Goal: Browse casually

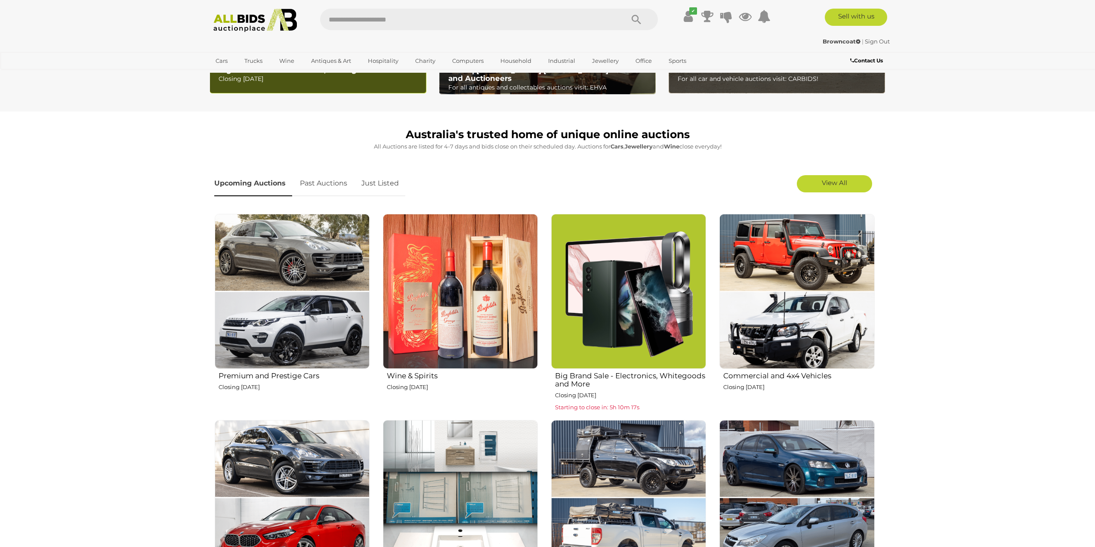
scroll to position [258, 0]
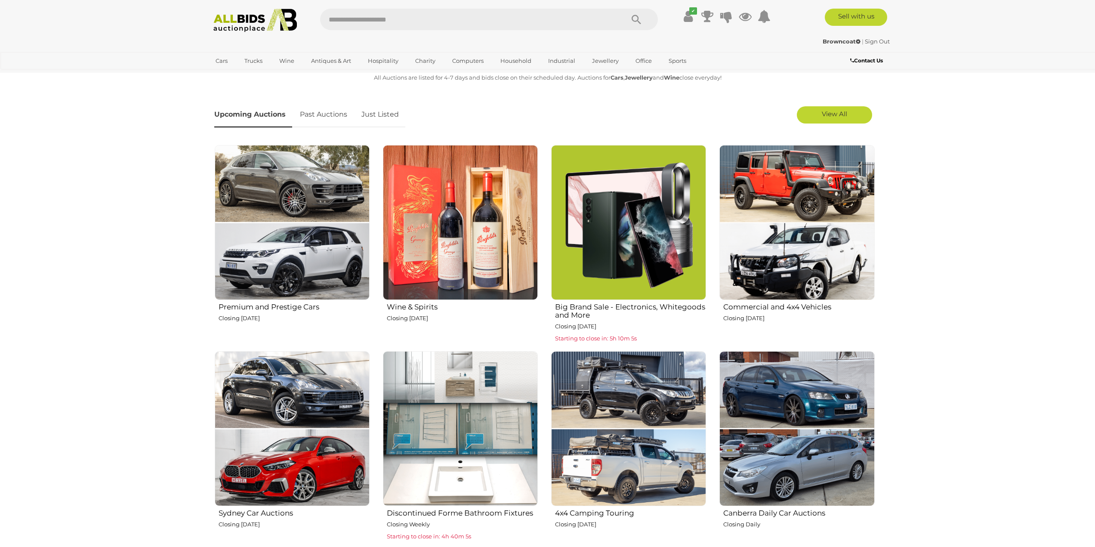
click at [377, 116] on link "Just Listed" at bounding box center [380, 114] width 50 height 25
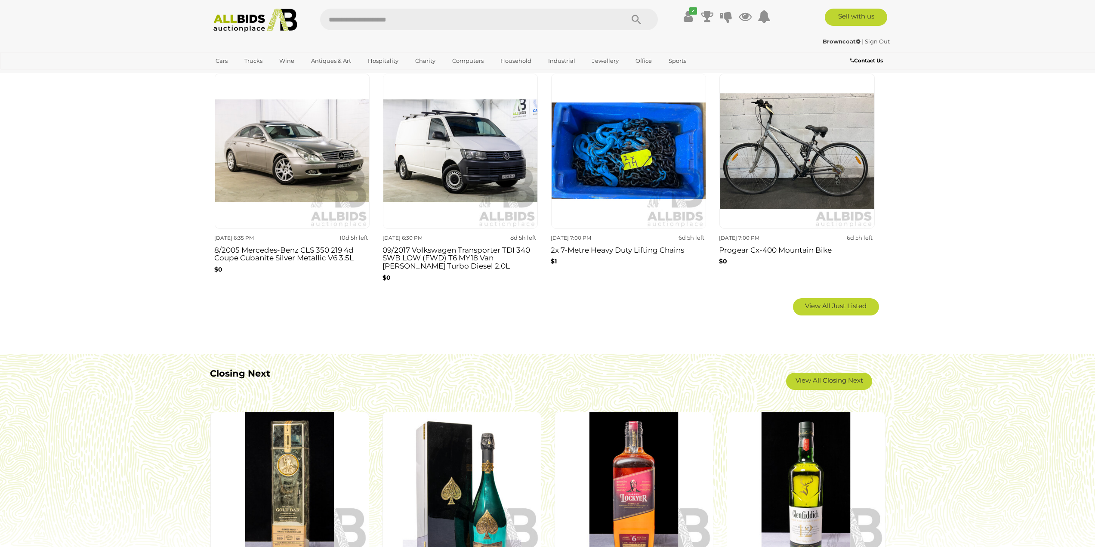
scroll to position [560, 0]
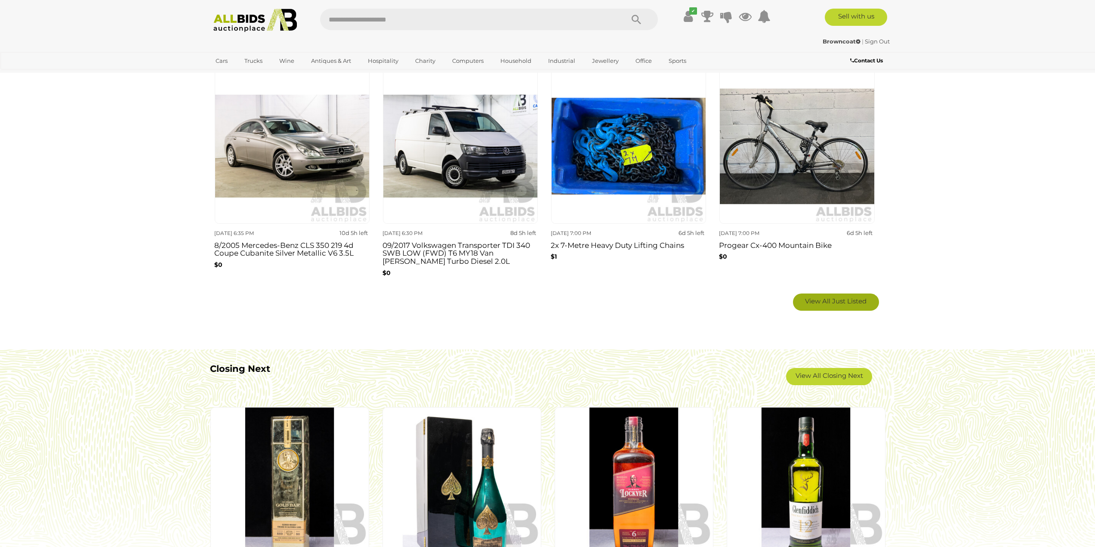
click at [839, 300] on span "View All Just Listed" at bounding box center [836, 301] width 62 height 8
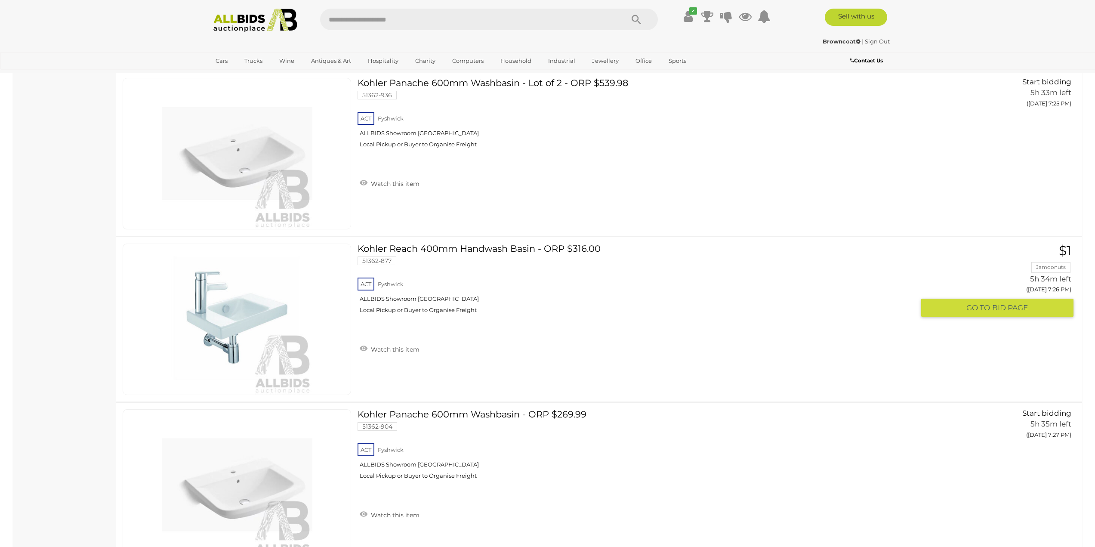
scroll to position [1722, 0]
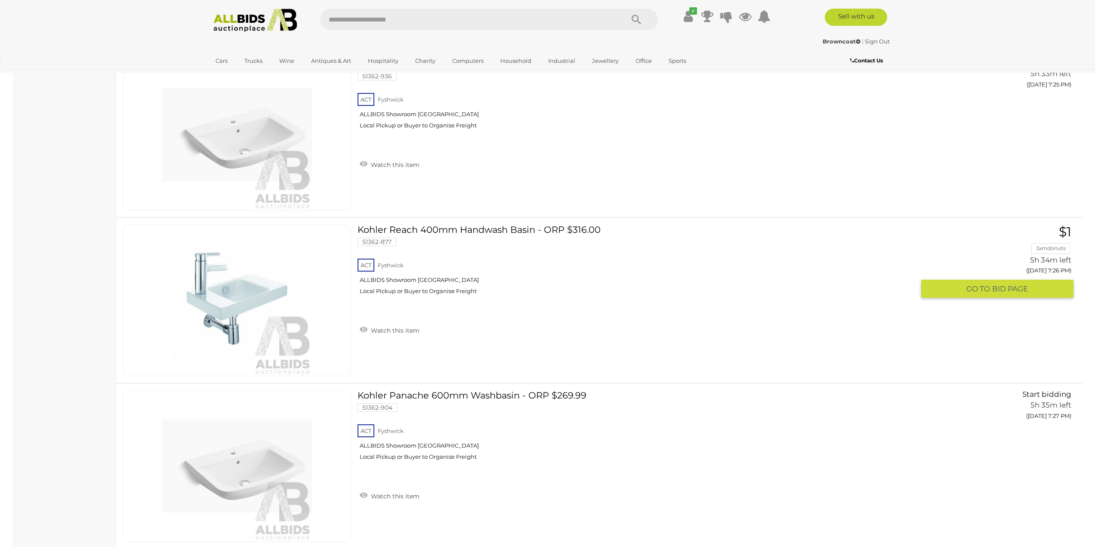
click at [230, 282] on link at bounding box center [237, 301] width 229 height 152
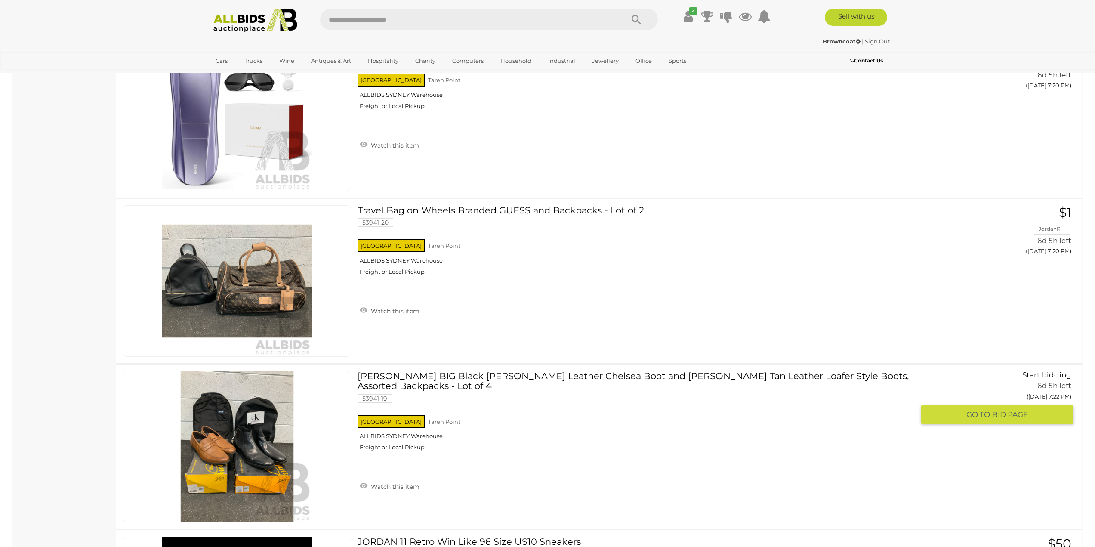
scroll to position [3917, 0]
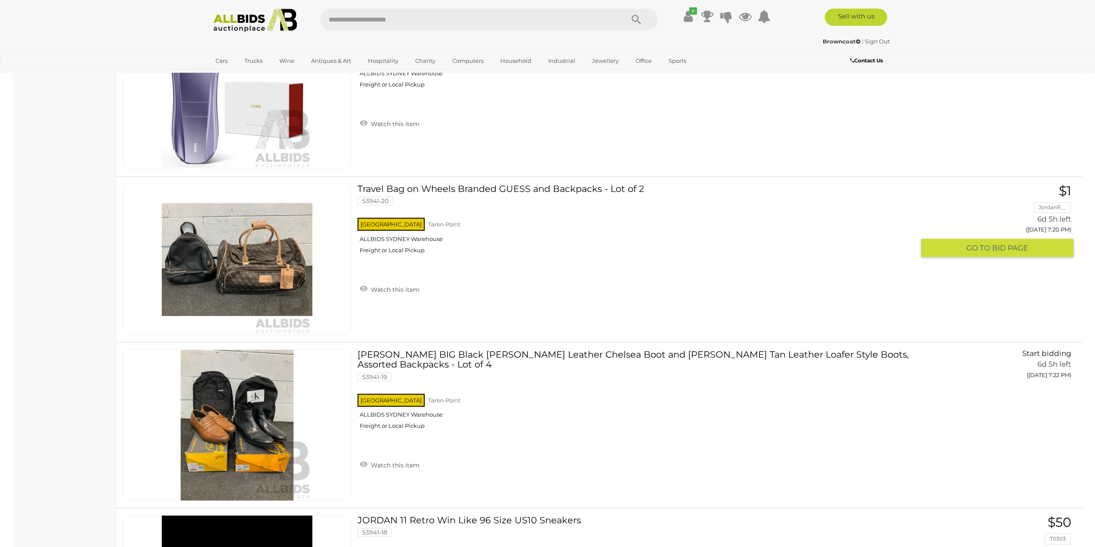
click at [252, 281] on img at bounding box center [237, 259] width 151 height 151
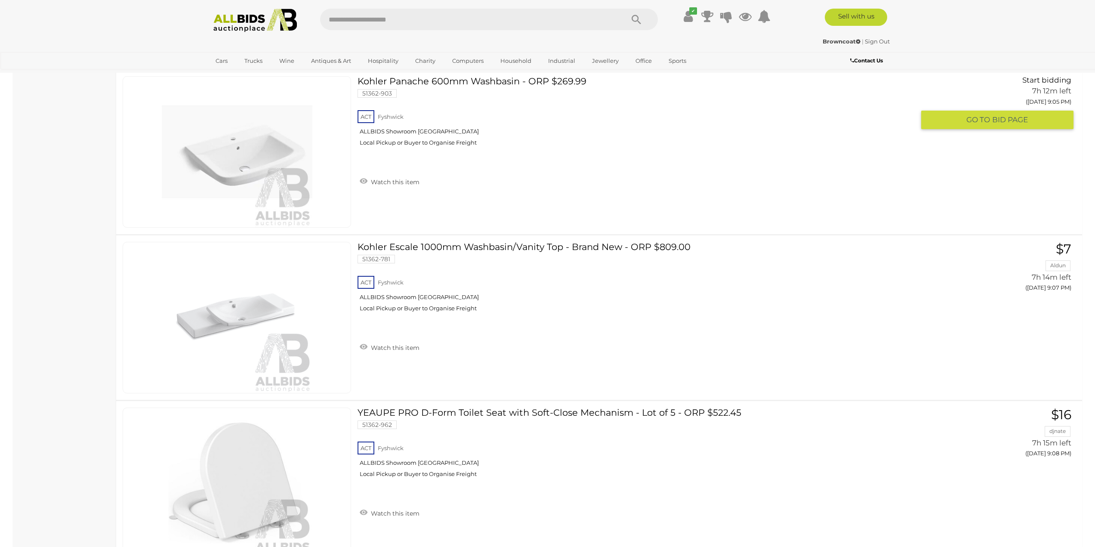
scroll to position [5080, 0]
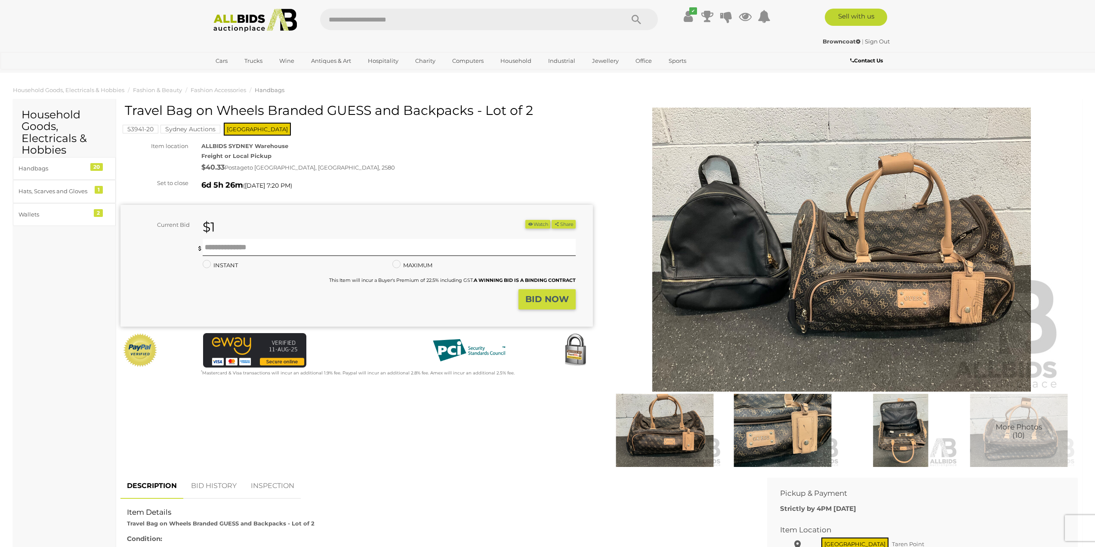
click at [789, 438] on img at bounding box center [783, 430] width 114 height 73
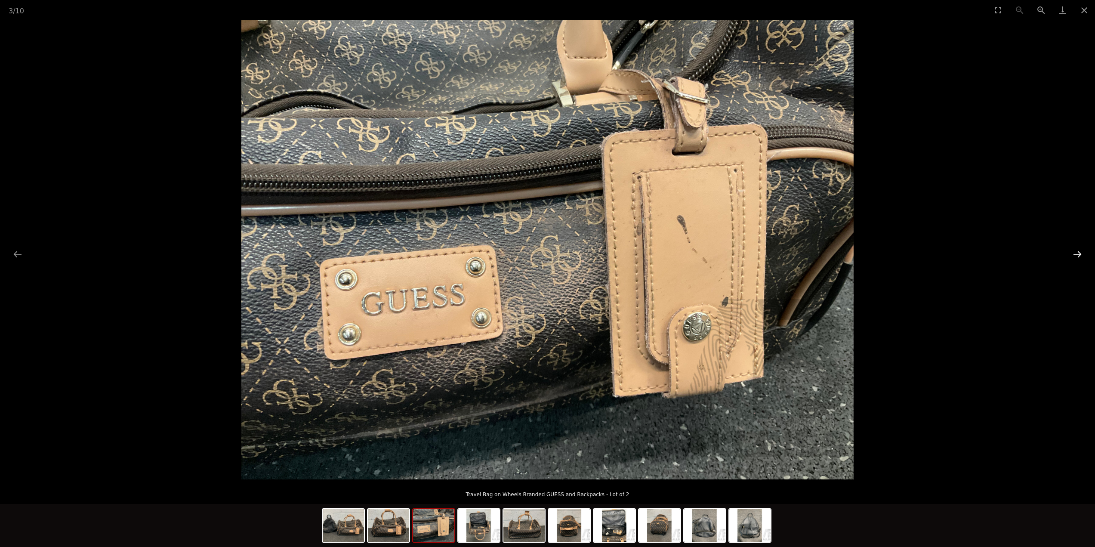
click at [1081, 253] on button "Next slide" at bounding box center [1078, 254] width 18 height 17
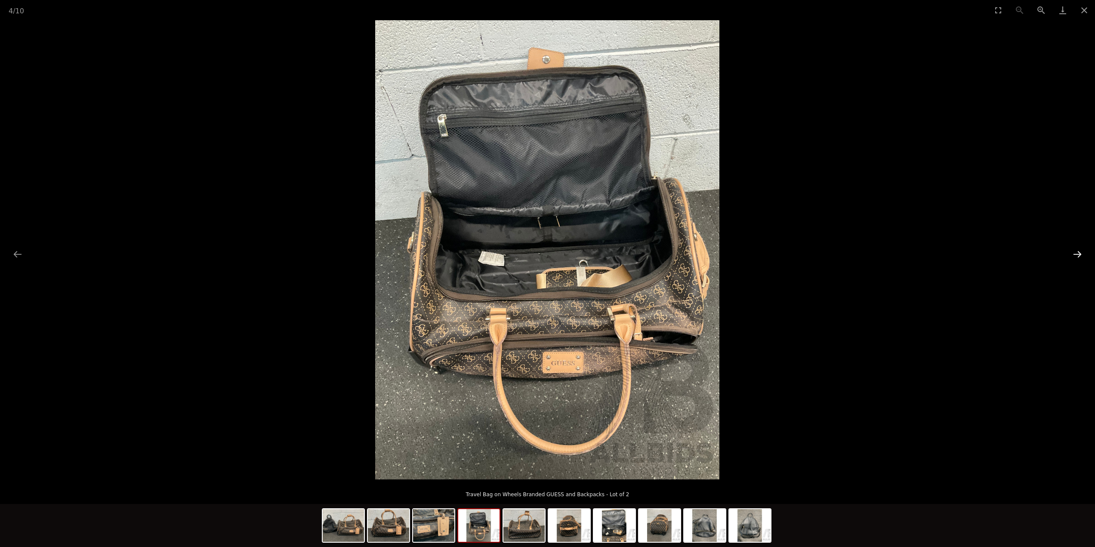
click at [1081, 253] on button "Next slide" at bounding box center [1078, 254] width 18 height 17
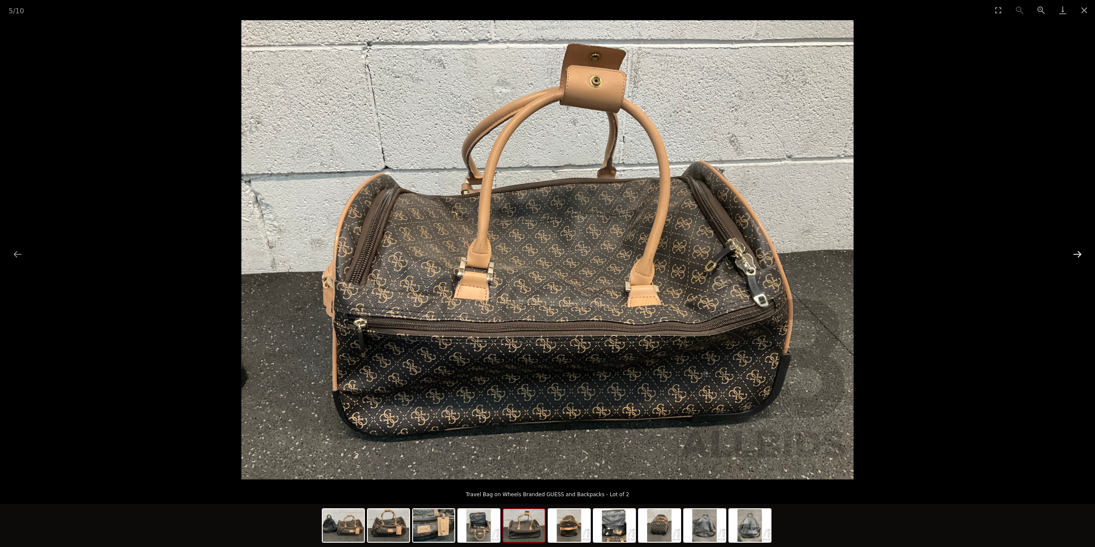
click at [1081, 253] on button "Next slide" at bounding box center [1078, 254] width 18 height 17
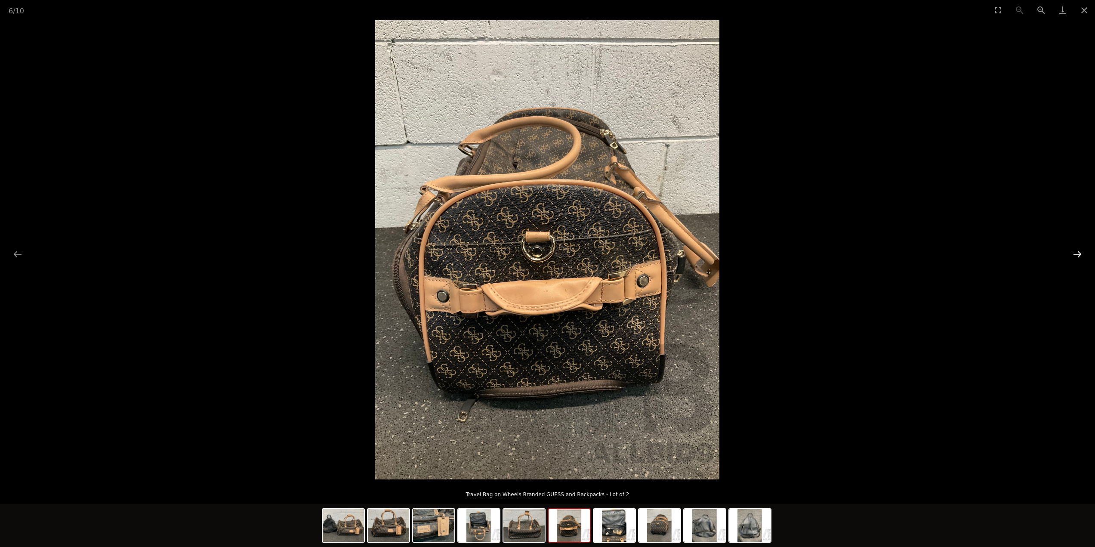
click at [1081, 253] on button "Next slide" at bounding box center [1078, 254] width 18 height 17
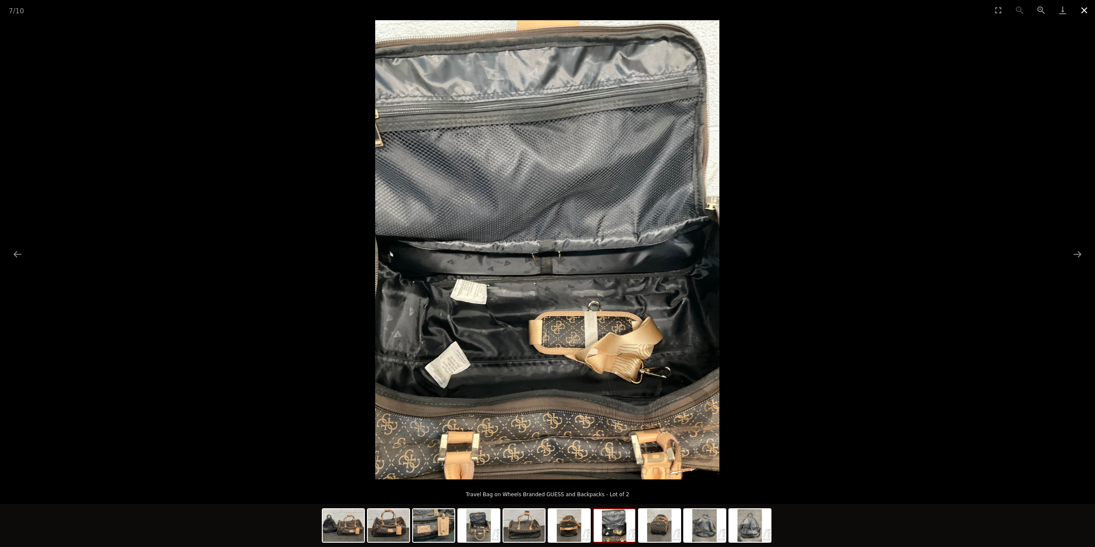
click at [1079, 16] on button "Close gallery" at bounding box center [1085, 10] width 22 height 20
